Goal: Task Accomplishment & Management: Complete application form

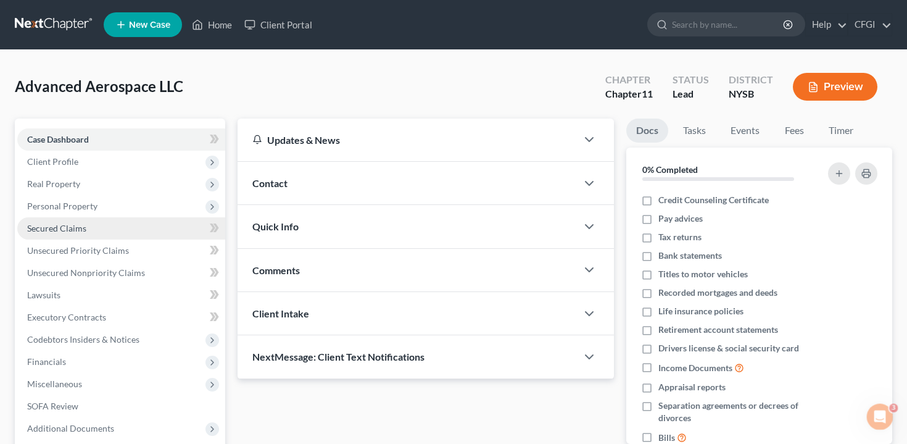
click at [123, 230] on link "Secured Claims" at bounding box center [121, 228] width 208 height 22
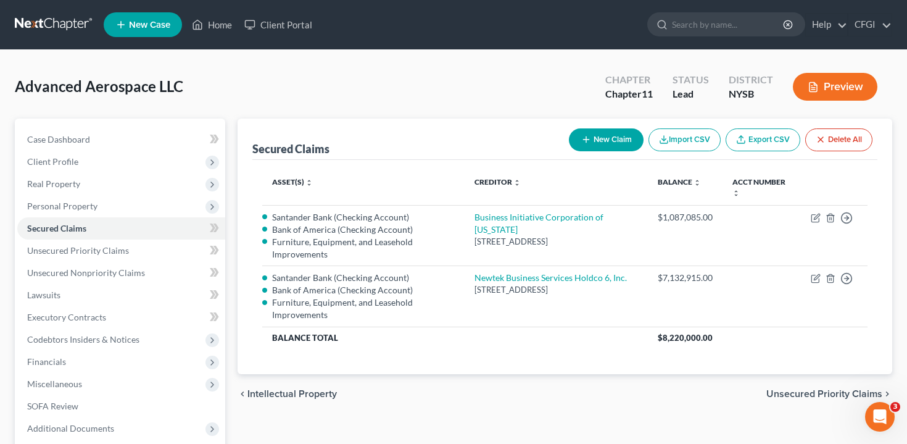
click at [817, 82] on icon "button" at bounding box center [813, 86] width 11 height 11
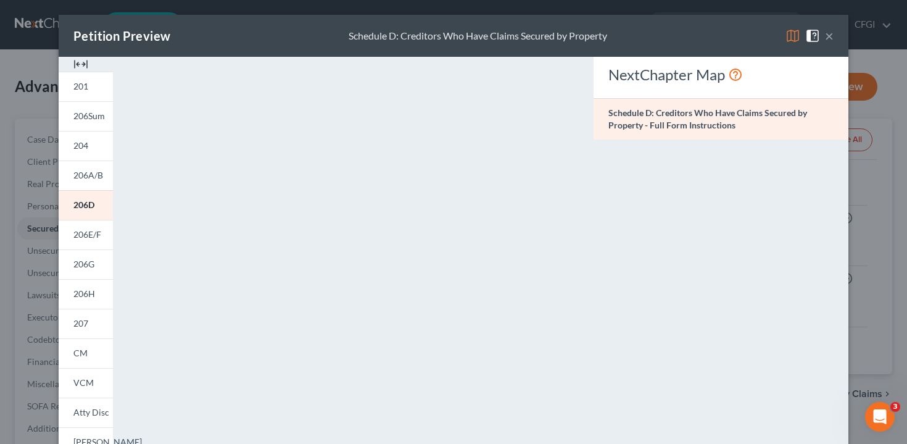
scroll to position [30, 0]
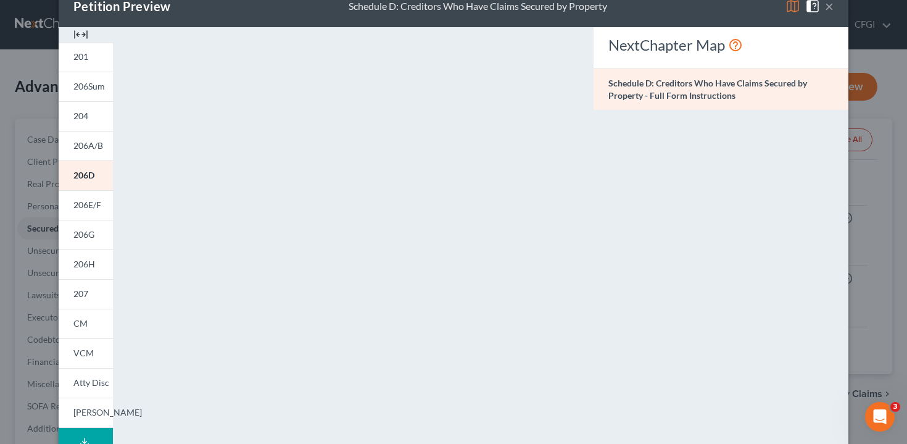
click at [854, 171] on div "NextChapter Map Schedule D: Creditors Who Have Claims Secured by Property - Ful…" at bounding box center [720, 333] width 267 height 613
click at [869, 165] on div "Petition Preview Schedule D: Creditors Who Have Claims Secured by Property × 20…" at bounding box center [453, 222] width 907 height 444
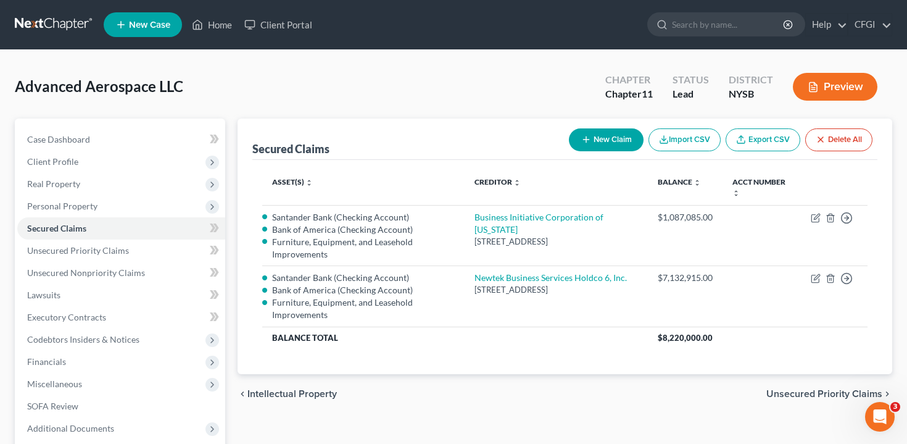
click at [842, 81] on button "Preview" at bounding box center [835, 87] width 85 height 28
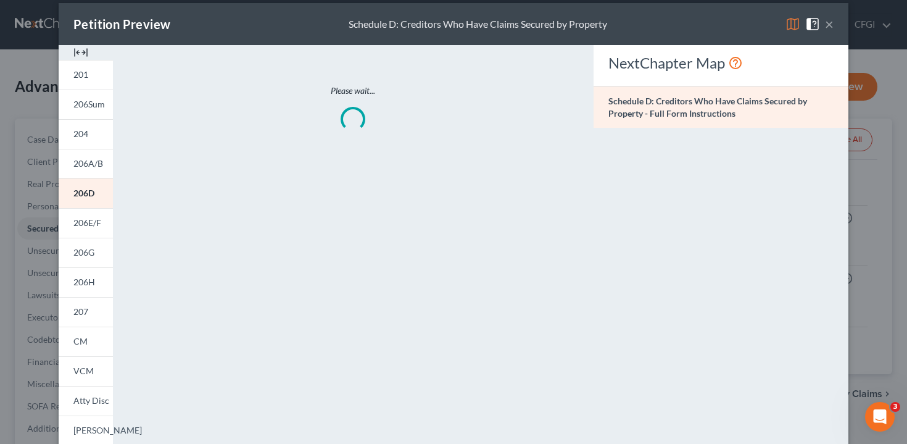
scroll to position [13, 0]
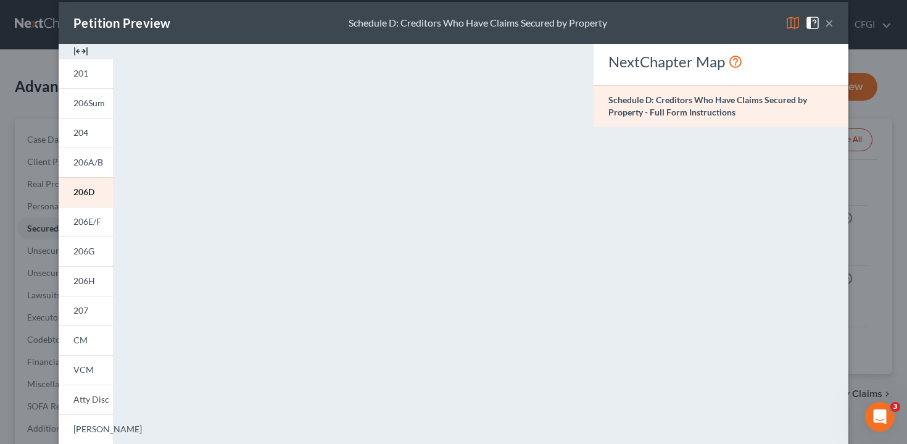
click at [830, 22] on button "×" at bounding box center [829, 22] width 9 height 15
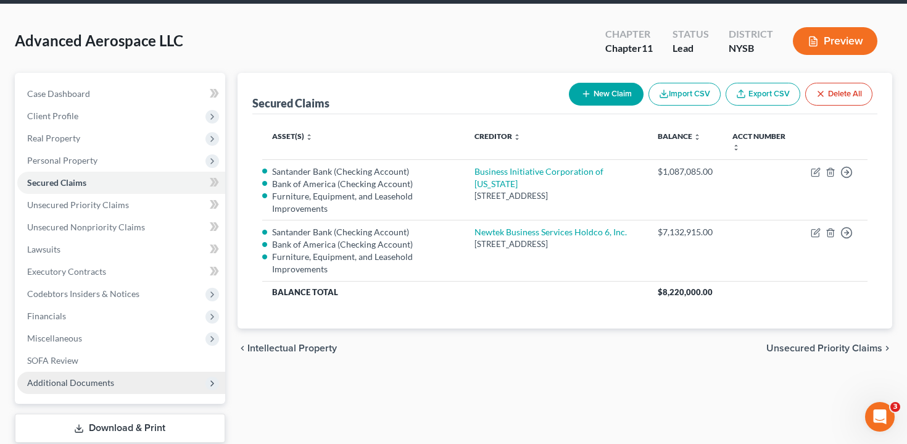
scroll to position [46, 0]
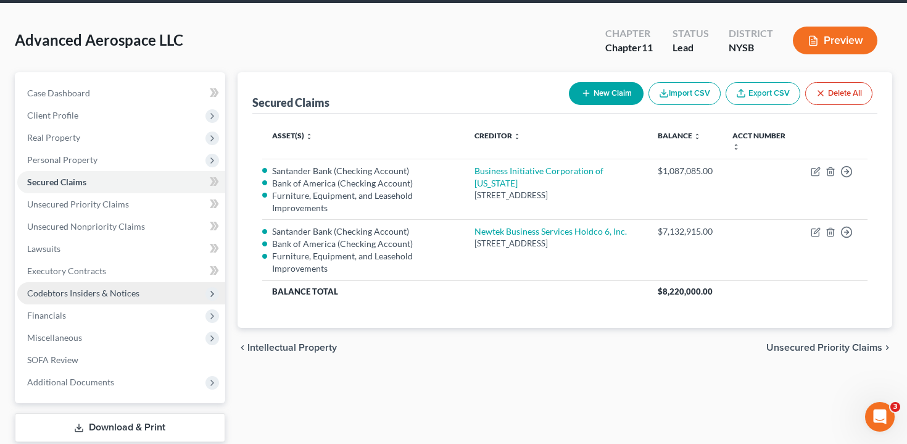
click at [95, 284] on span "Codebtors Insiders & Notices" at bounding box center [121, 293] width 208 height 22
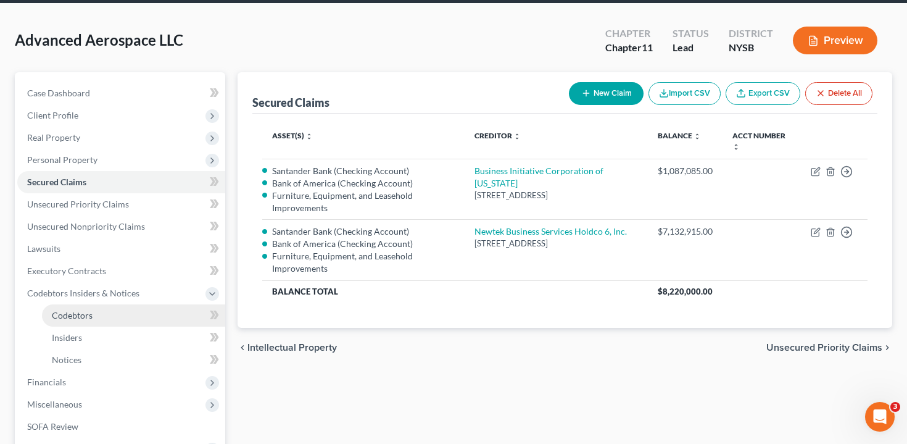
click at [140, 314] on link "Codebtors" at bounding box center [133, 315] width 183 height 22
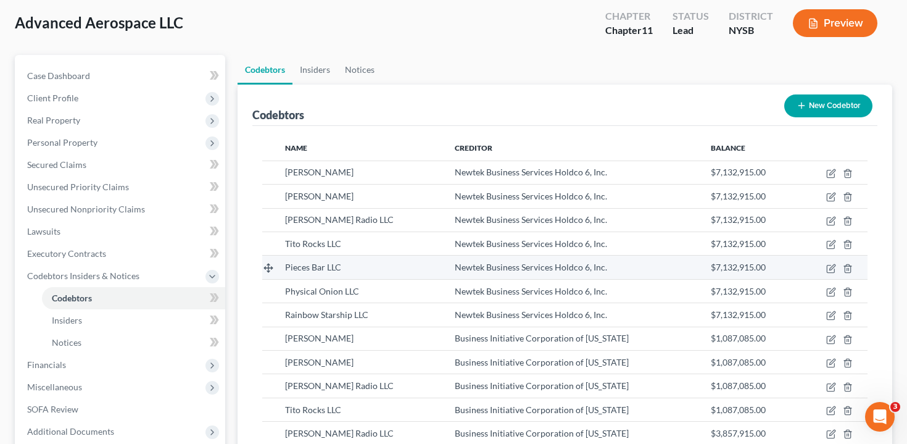
scroll to position [67, 0]
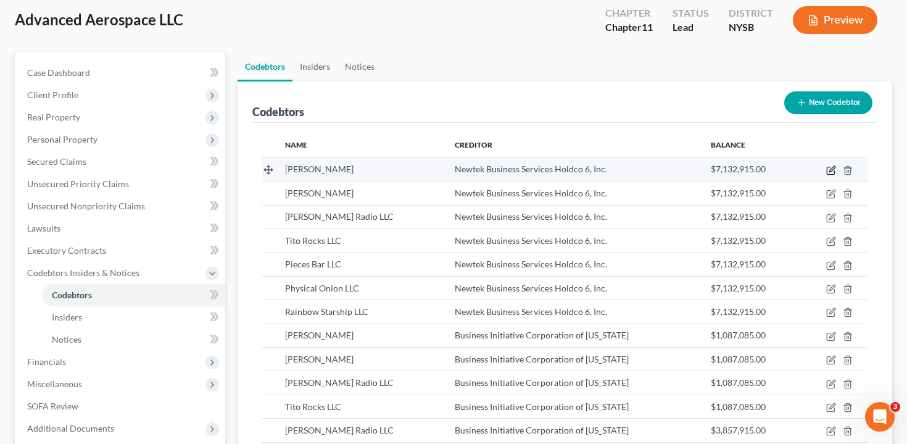
click at [829, 170] on icon "button" at bounding box center [832, 169] width 6 height 6
select select "35"
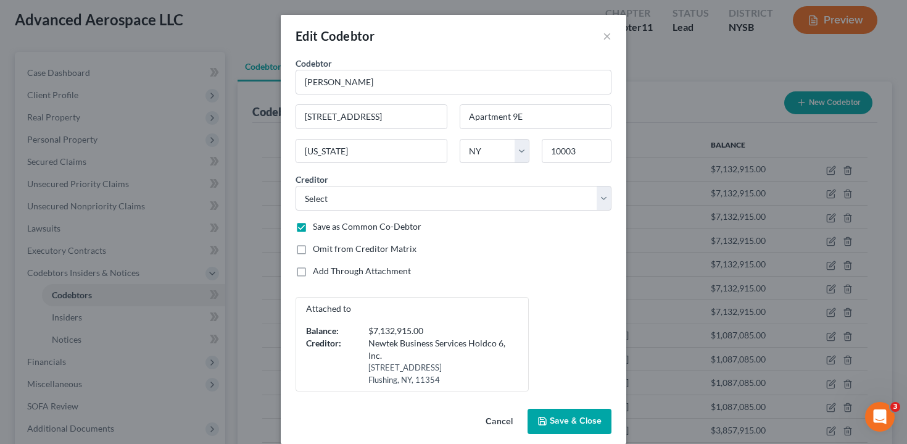
click at [710, 85] on div "Edit Codebtor × Codebtor * [PERSON_NAME] Codebtor * [PERSON_NAME] [GEOGRAPHIC_D…" at bounding box center [453, 222] width 907 height 444
click at [605, 34] on button "×" at bounding box center [607, 35] width 9 height 15
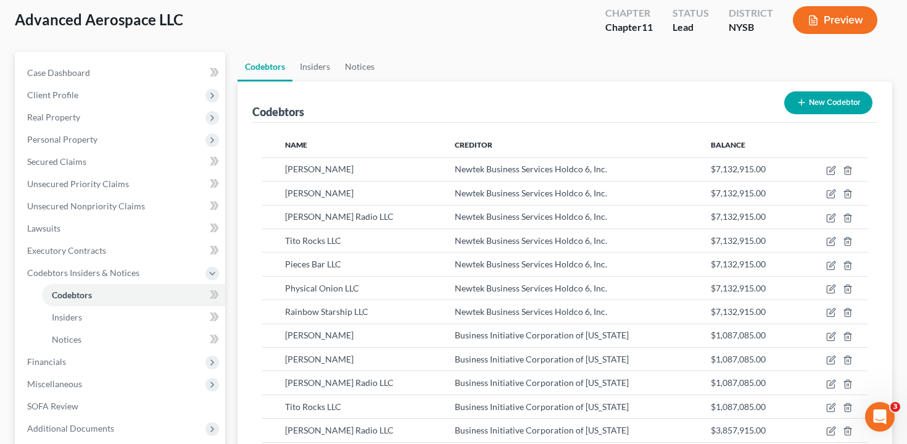
click at [844, 30] on button "Preview" at bounding box center [835, 20] width 85 height 28
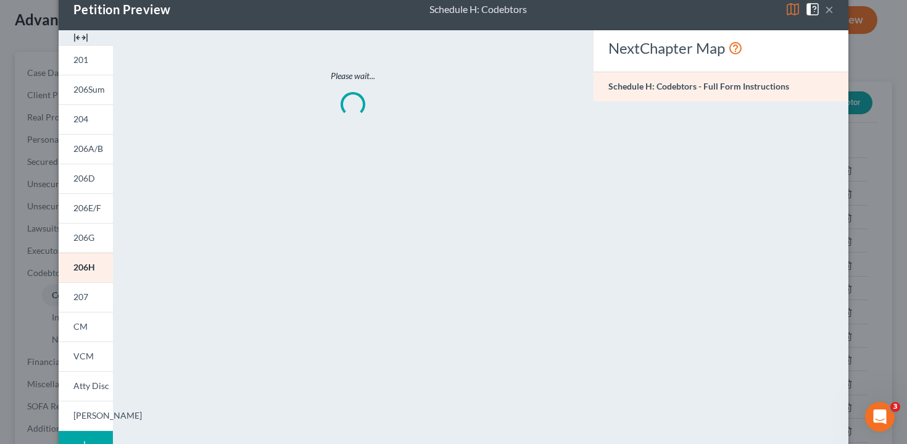
scroll to position [36, 0]
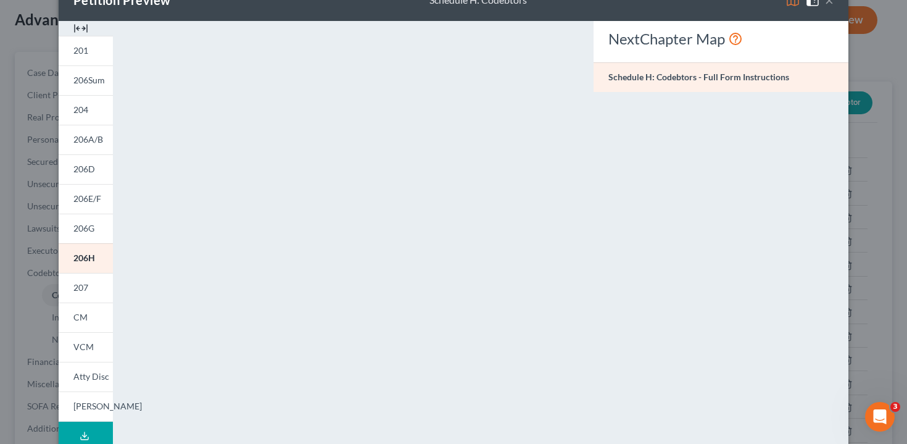
click at [830, 0] on button "×" at bounding box center [829, 0] width 9 height 15
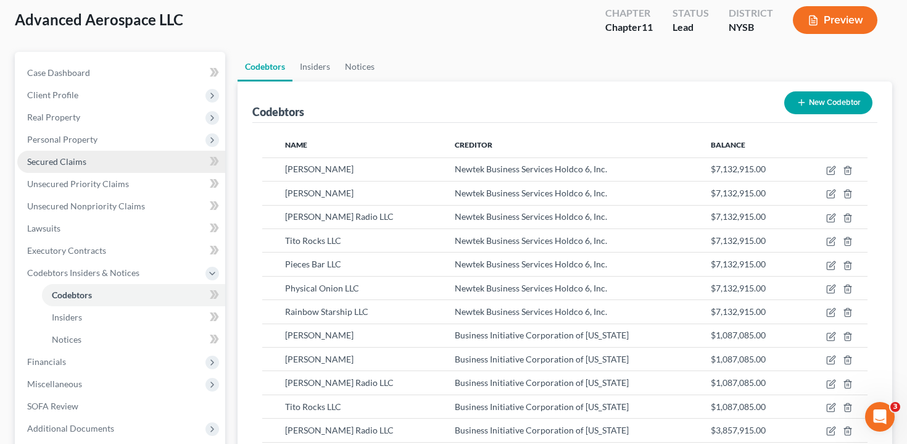
click at [91, 163] on link "Secured Claims" at bounding box center [121, 162] width 208 height 22
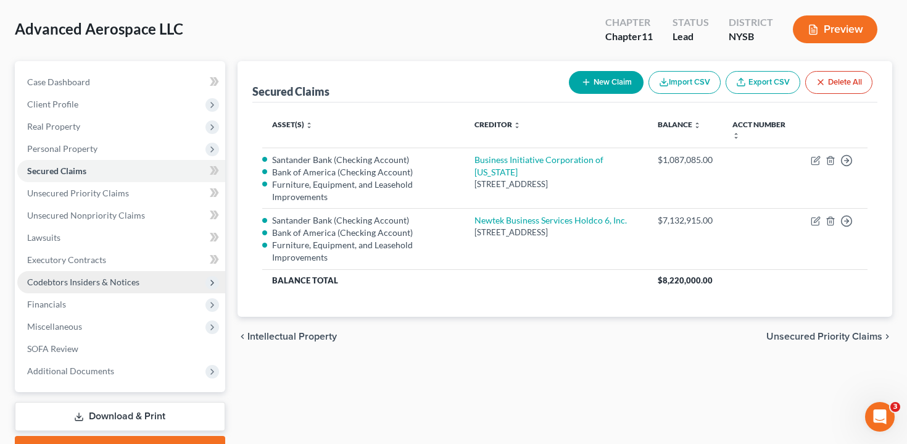
scroll to position [59, 0]
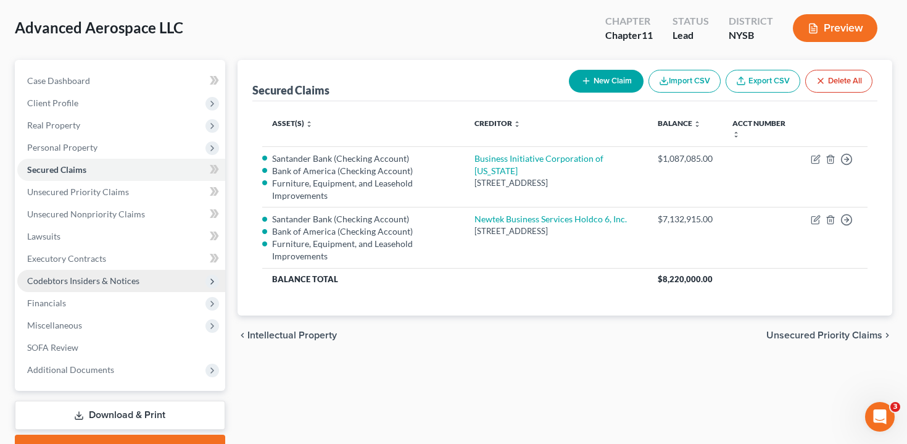
click at [128, 276] on span "Codebtors Insiders & Notices" at bounding box center [83, 280] width 112 height 10
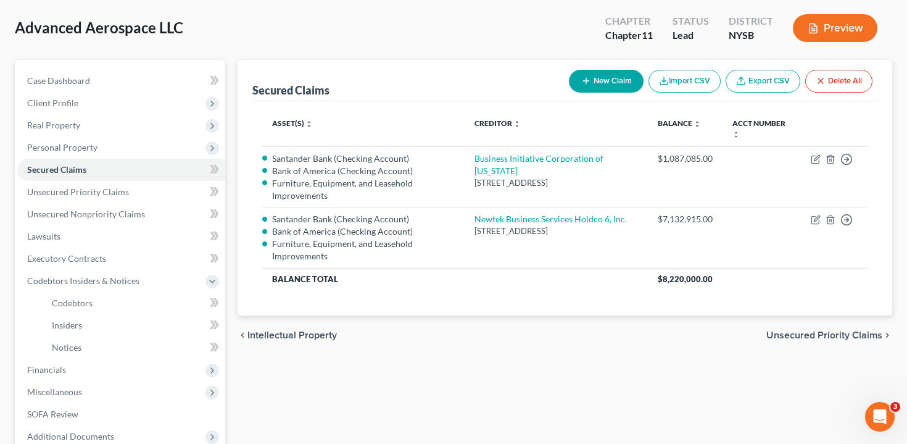
click at [834, 31] on button "Preview" at bounding box center [835, 28] width 85 height 28
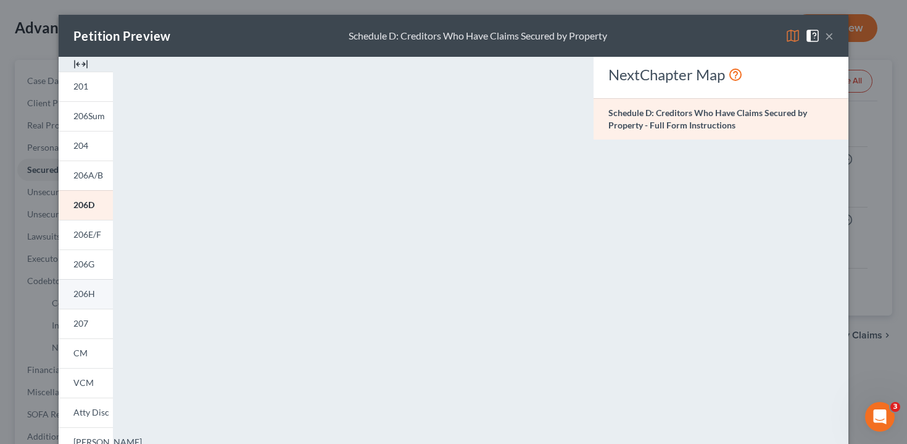
click at [97, 296] on link "206H" at bounding box center [86, 294] width 54 height 30
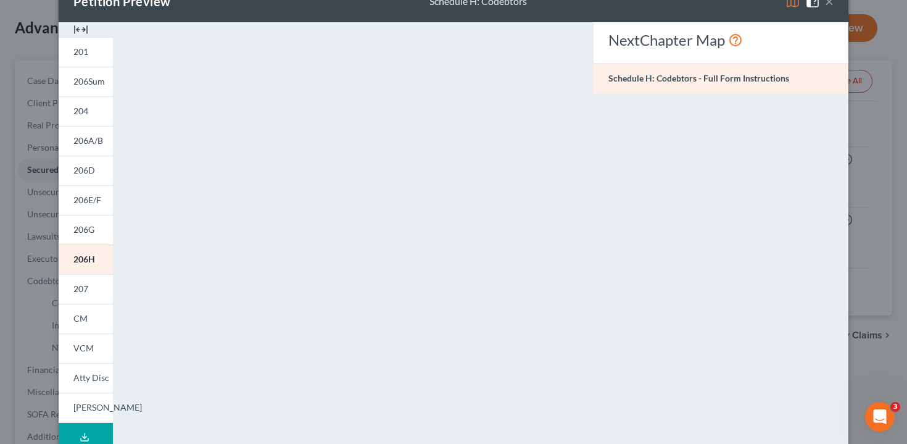
scroll to position [34, 0]
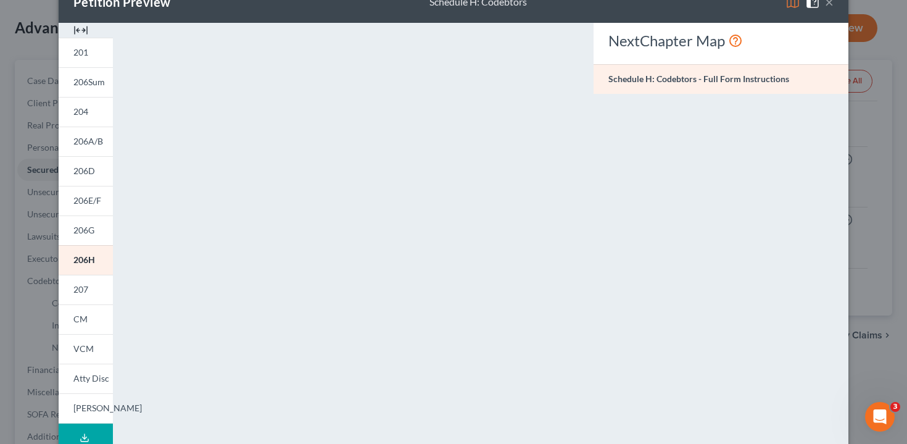
click at [25, 194] on div "Petition Preview Schedule H: Codebtors × 201 206Sum 204 206A/B 206D 206E/F 206G…" at bounding box center [453, 222] width 907 height 444
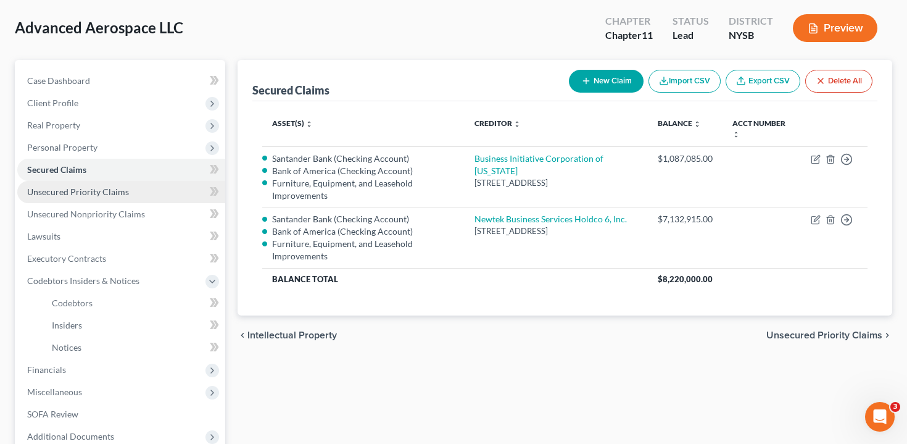
scroll to position [55, 0]
